Goal: Task Accomplishment & Management: Manage account settings

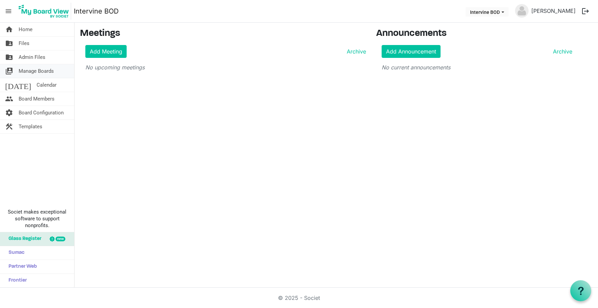
click at [41, 72] on span "Manage Boards" at bounding box center [36, 71] width 35 height 14
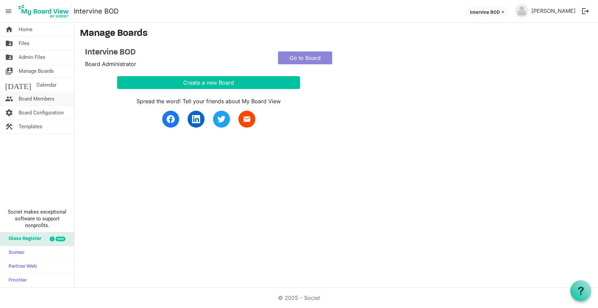
click at [36, 98] on span "Board Members" at bounding box center [37, 99] width 36 height 14
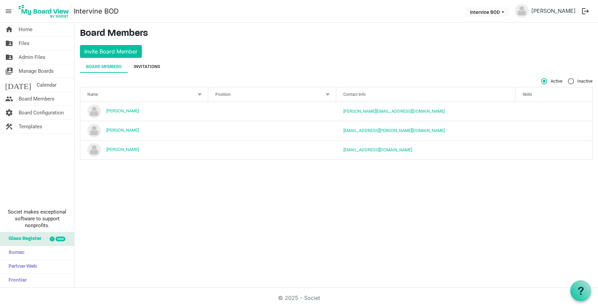
click at [164, 68] on div "Invitations" at bounding box center [147, 67] width 39 height 12
